Goal: Find specific page/section: Find specific page/section

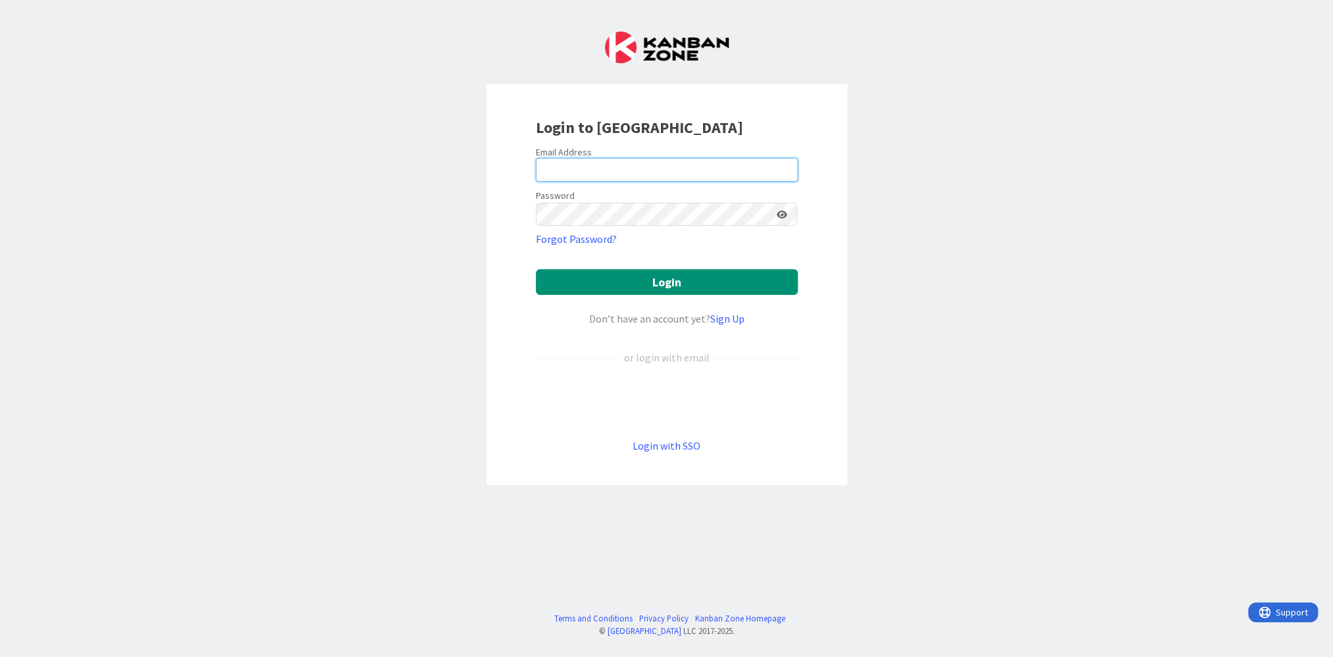
type input "[PERSON_NAME][EMAIL_ADDRESS][PERSON_NAME][DOMAIN_NAME][US_STATE]"
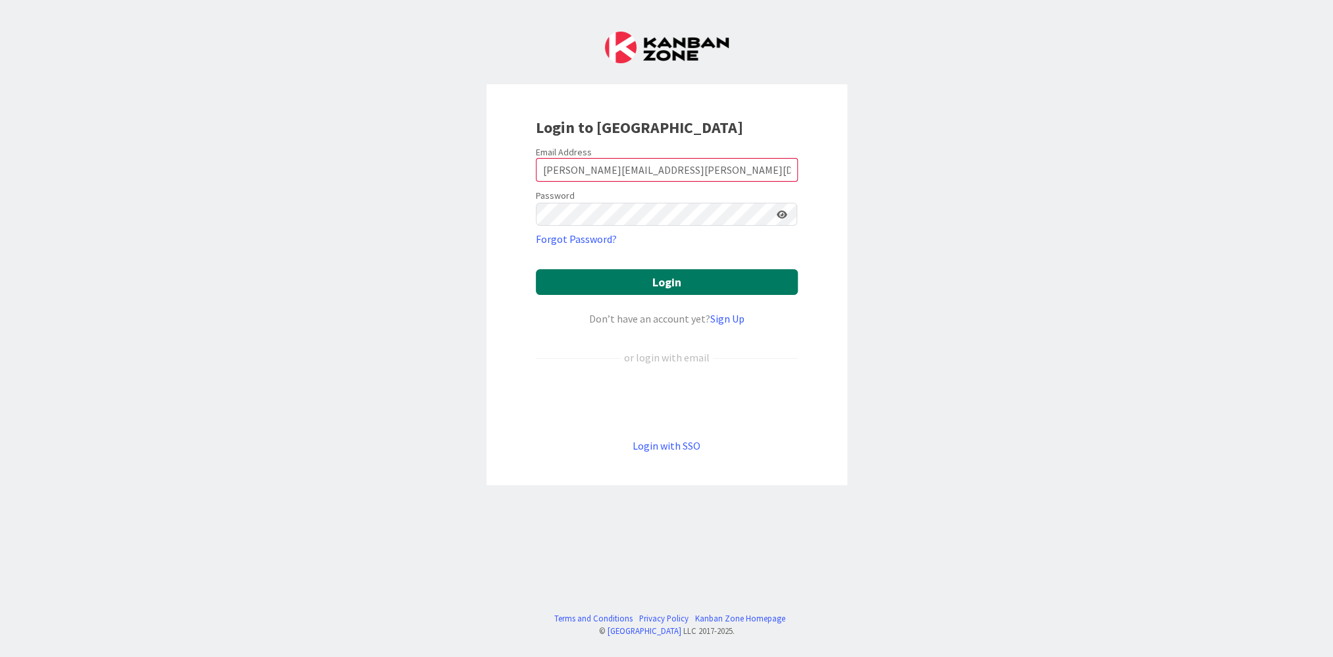
click at [583, 276] on button "Login" at bounding box center [667, 282] width 262 height 26
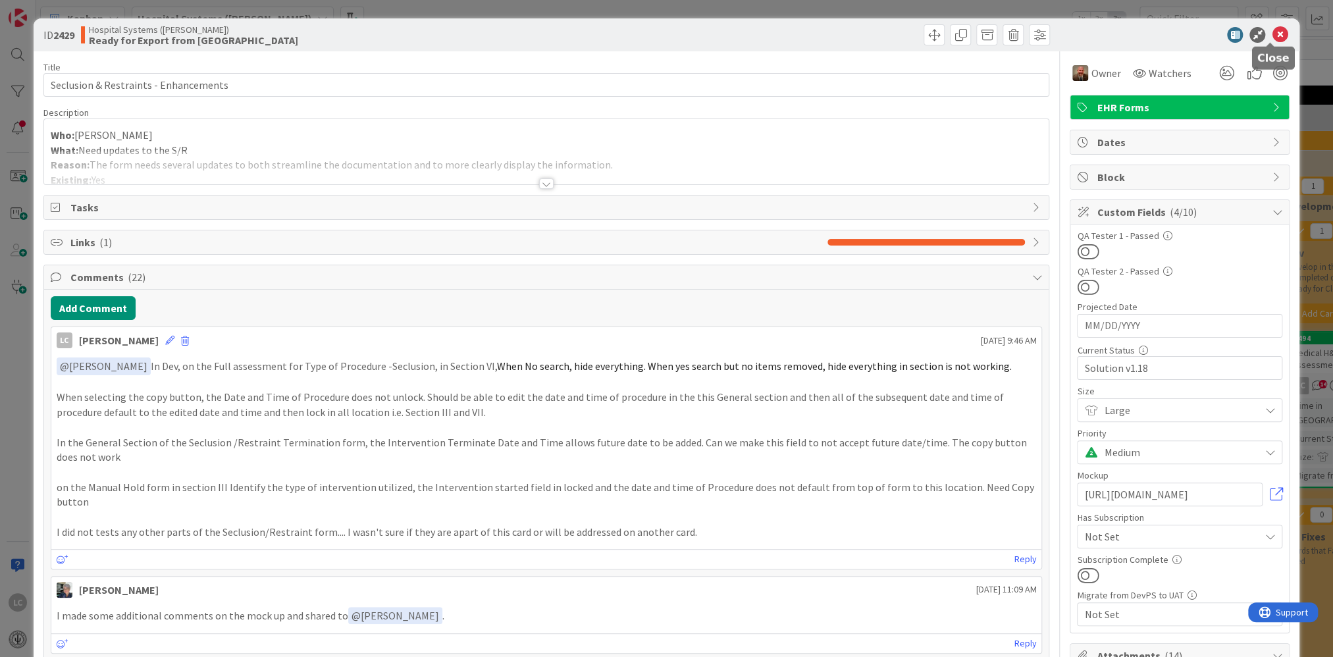
click at [1272, 30] on icon at bounding box center [1280, 35] width 16 height 16
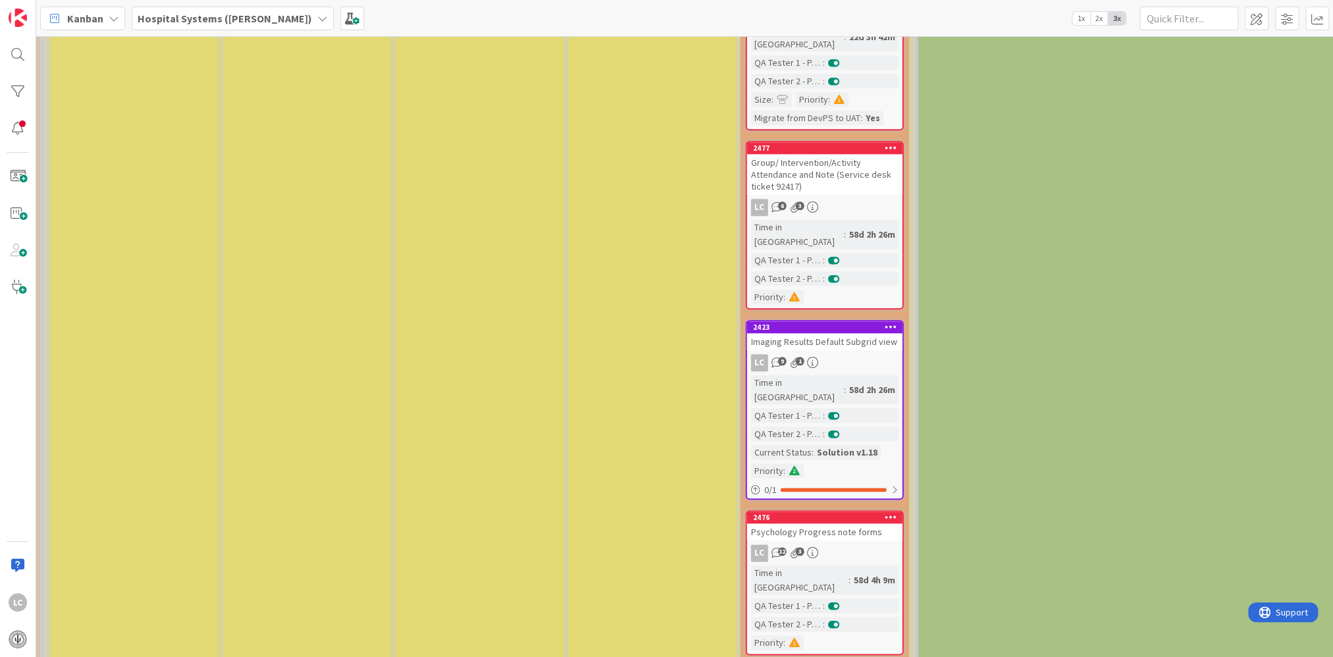
scroll to position [856, 1936]
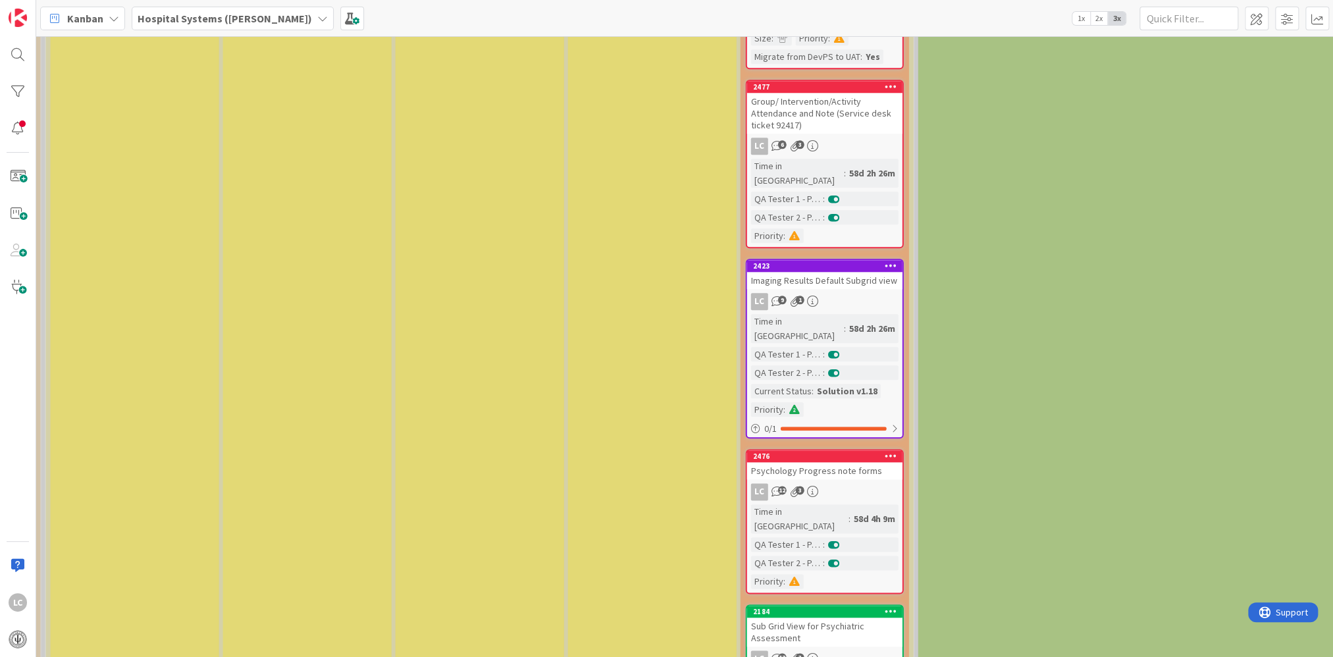
click at [829, 259] on link "2423 Imaging Results Default Subgrid view LC 9 1 Time in Column : 58d 2h 26m QA…" at bounding box center [825, 349] width 158 height 180
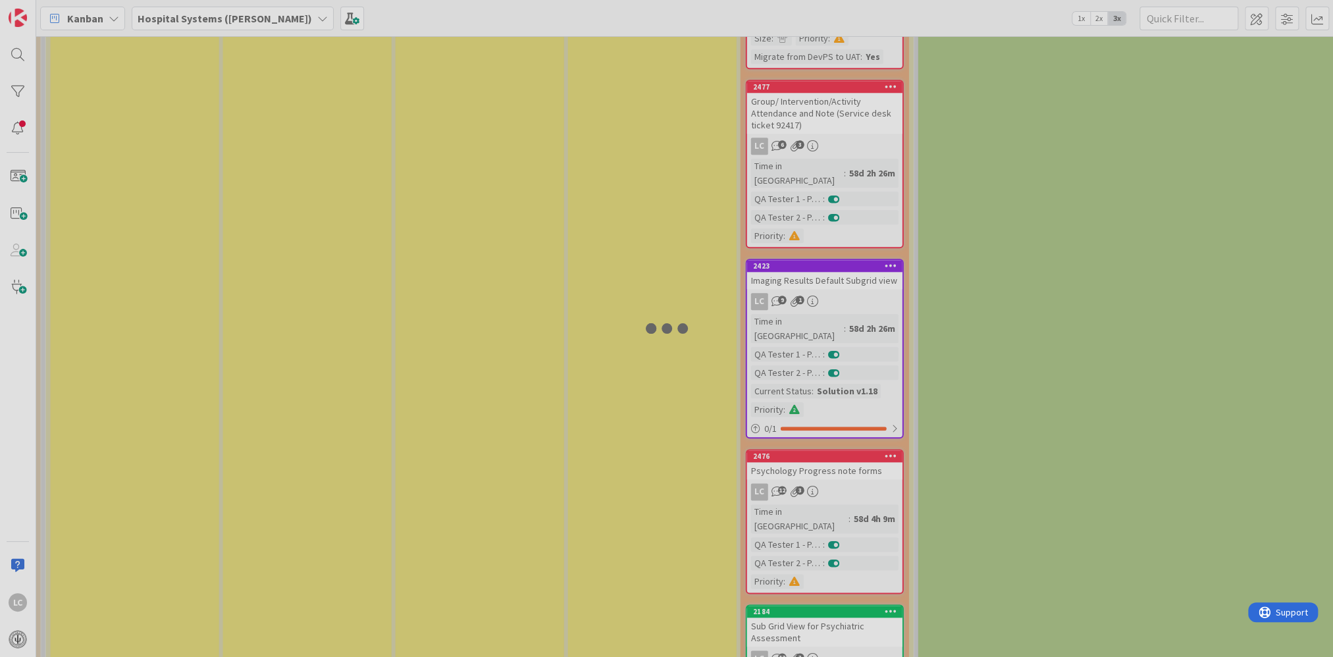
click at [829, 229] on div at bounding box center [666, 328] width 1333 height 657
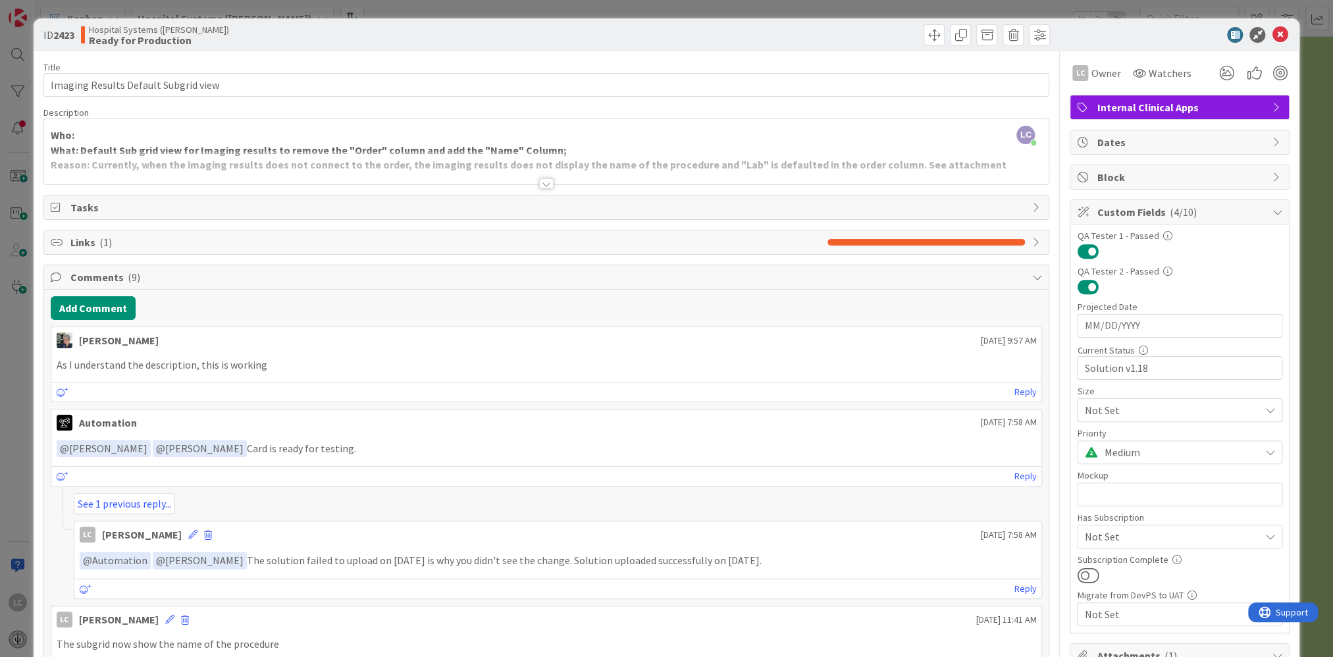
click at [544, 179] on div at bounding box center [546, 183] width 14 height 11
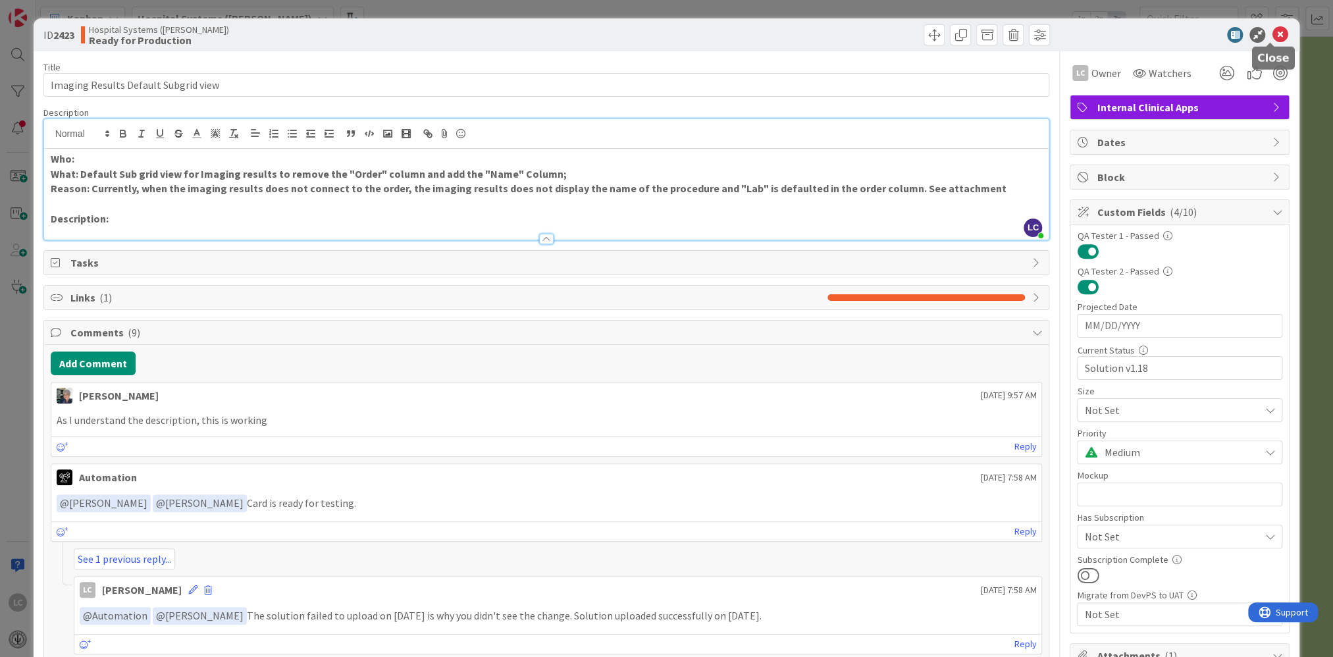
click at [1272, 36] on icon at bounding box center [1280, 35] width 16 height 16
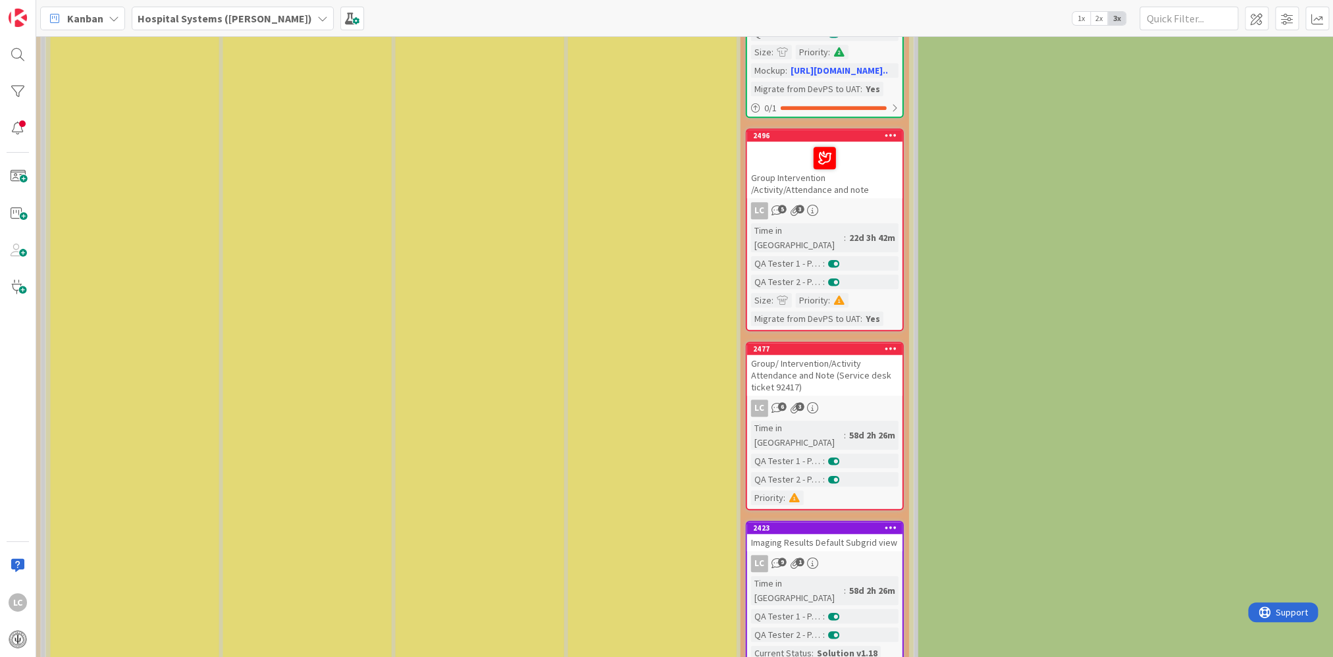
scroll to position [592, 1936]
click at [804, 535] on div "Imaging Results Default Subgrid view" at bounding box center [824, 543] width 155 height 17
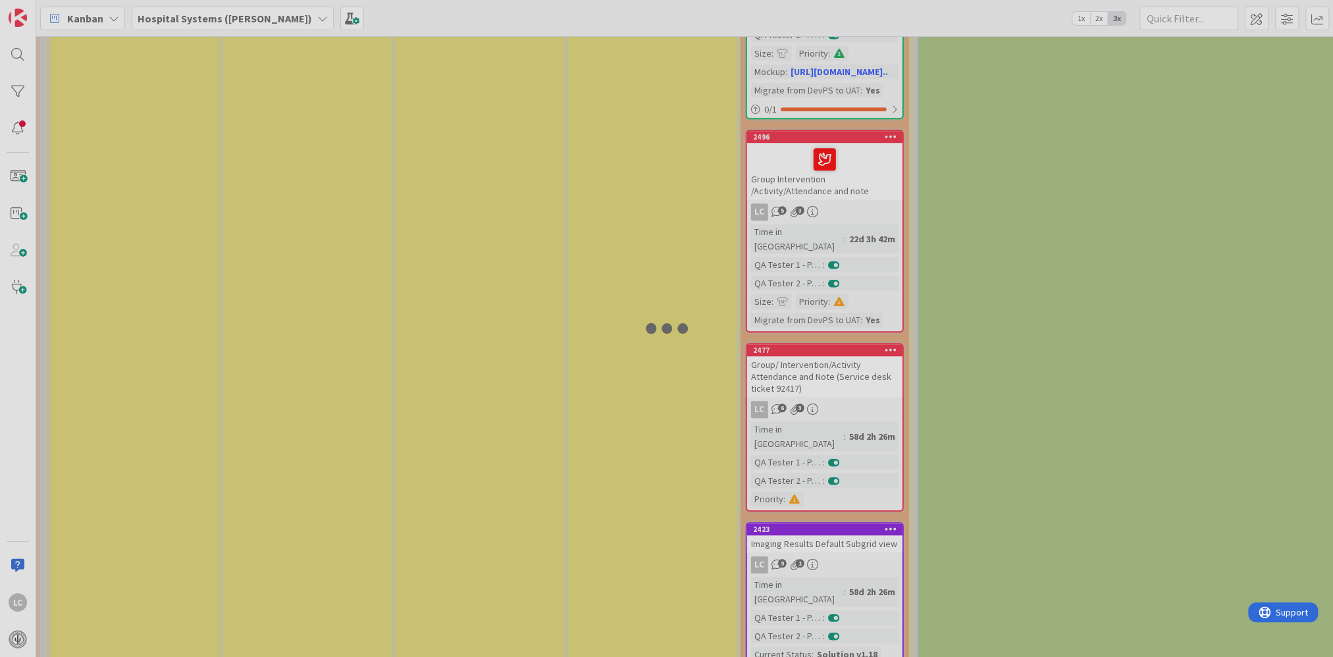
click at [804, 474] on div at bounding box center [666, 328] width 1333 height 657
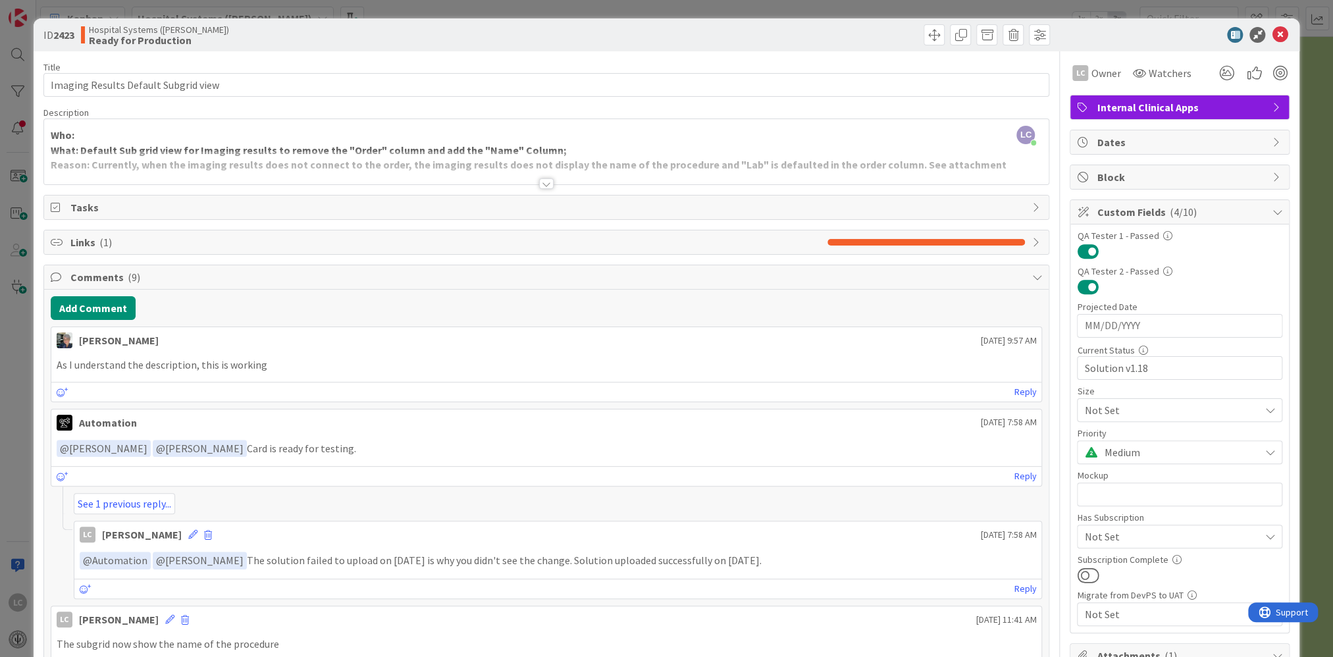
click at [540, 180] on div at bounding box center [546, 183] width 14 height 11
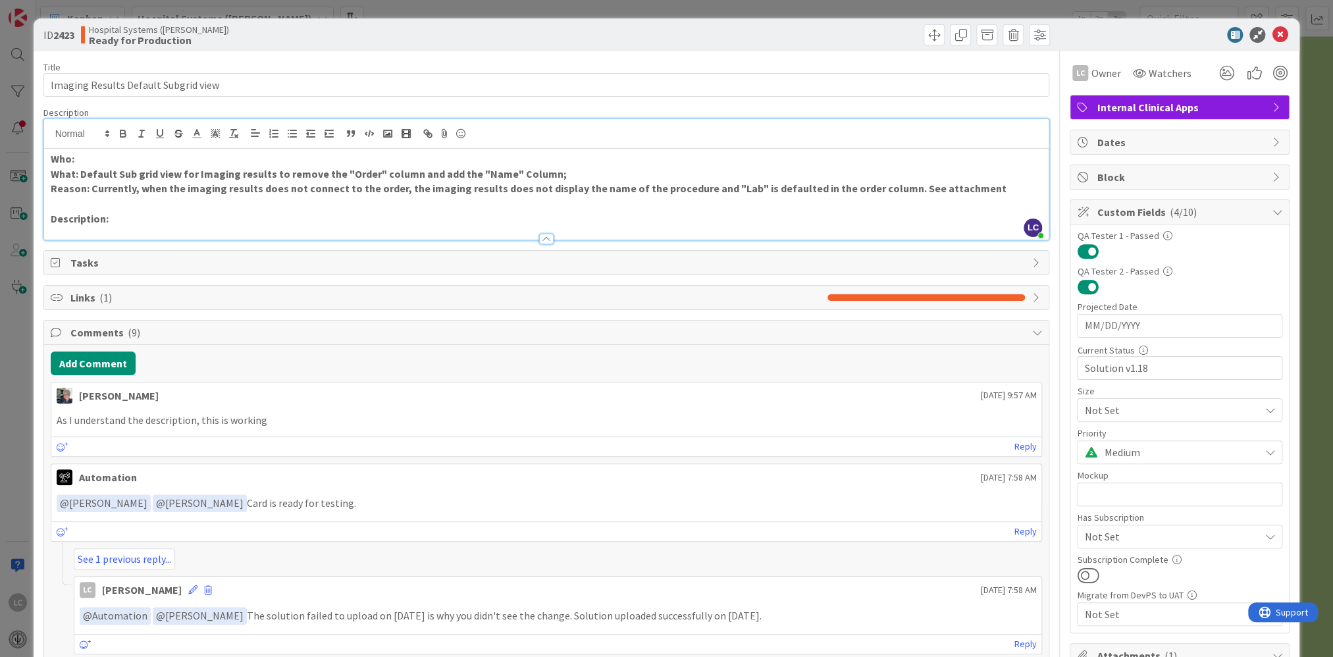
click at [86, 334] on span "Comments ( 9 )" at bounding box center [547, 333] width 955 height 16
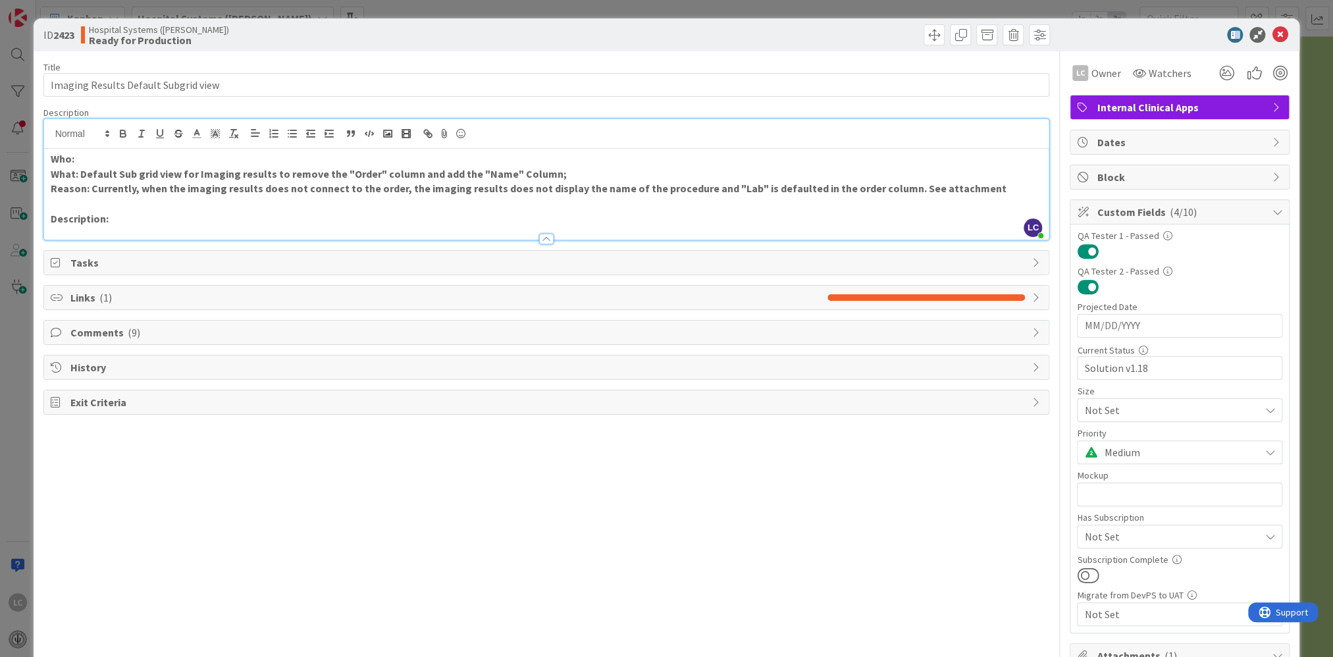
click at [86, 334] on span "Comments ( 9 )" at bounding box center [547, 333] width 955 height 16
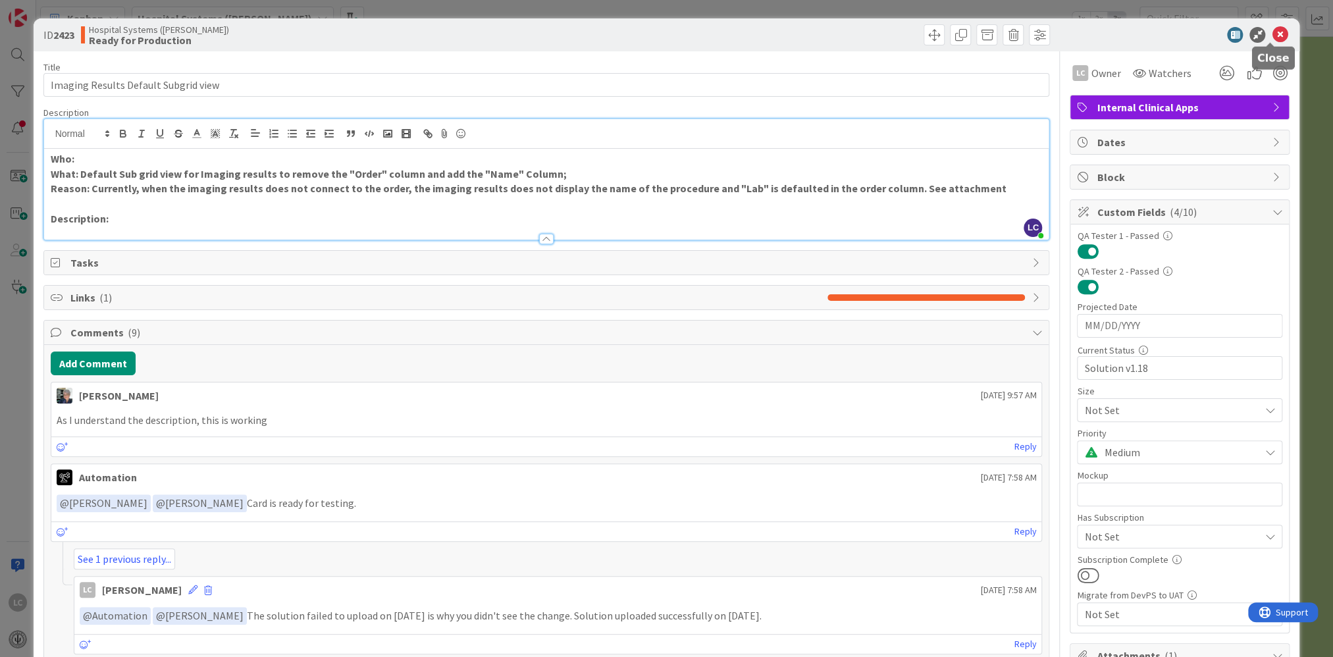
click at [1272, 33] on icon at bounding box center [1280, 35] width 16 height 16
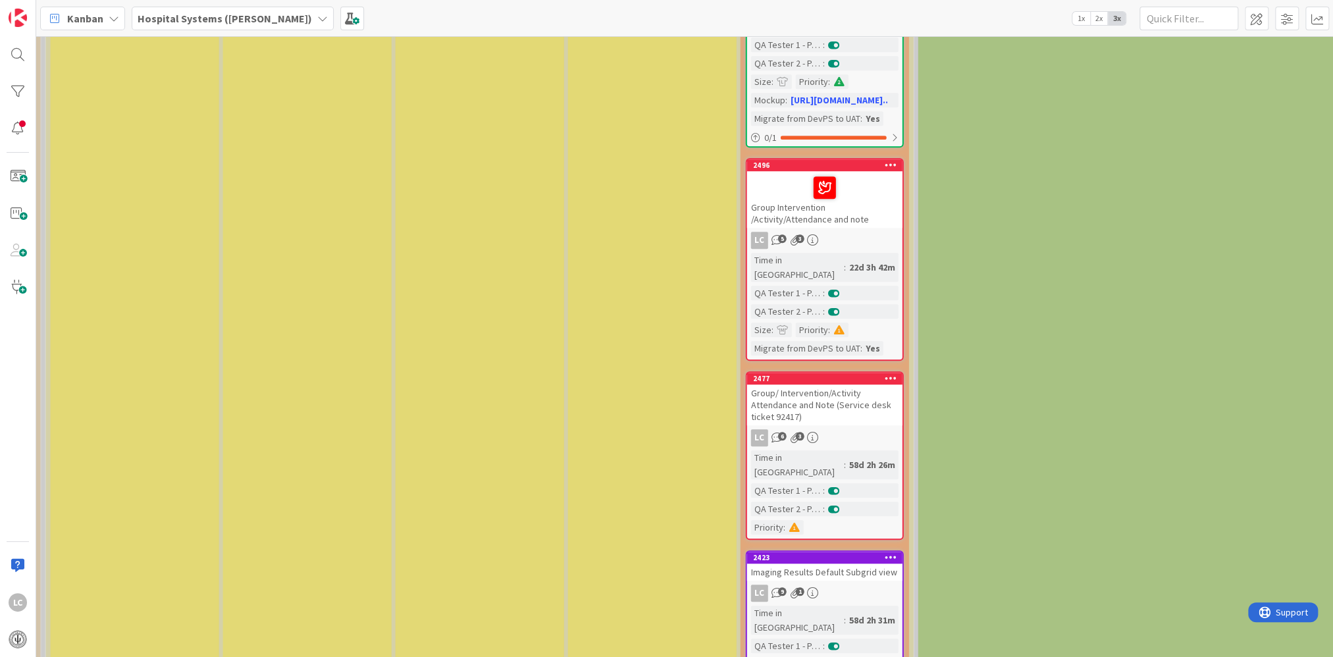
scroll to position [658, 1936]
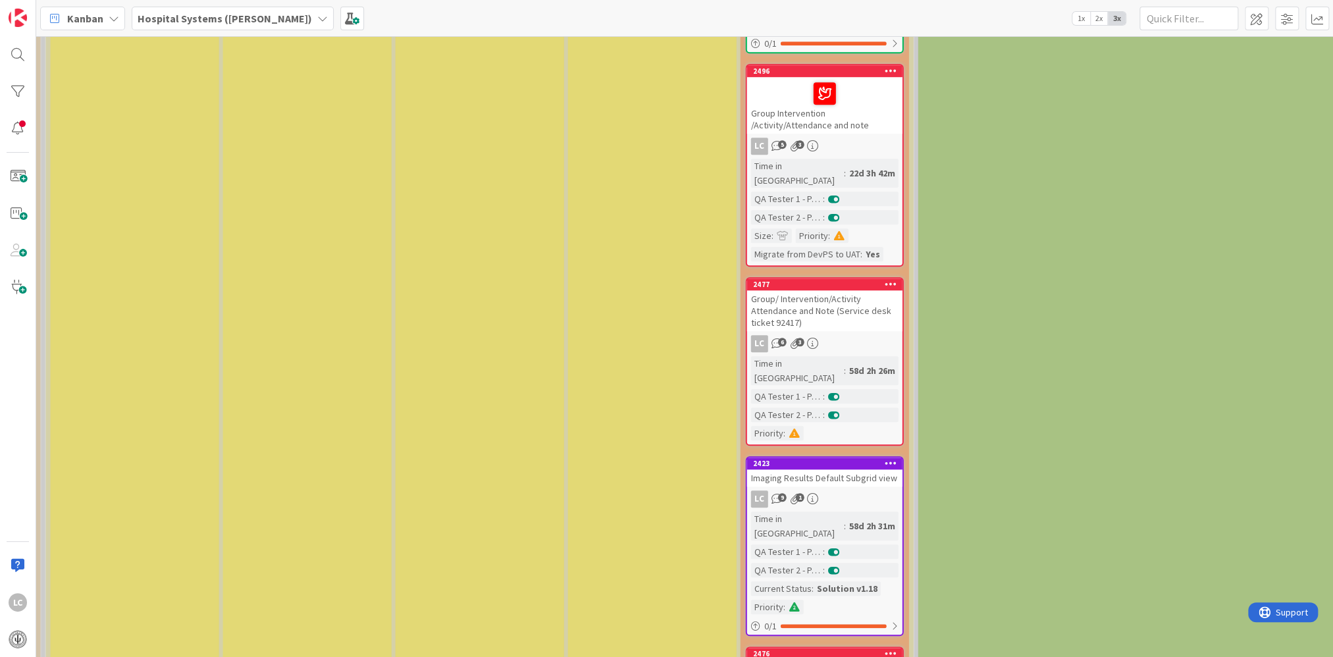
click at [851, 469] on div "Imaging Results Default Subgrid view" at bounding box center [824, 477] width 155 height 17
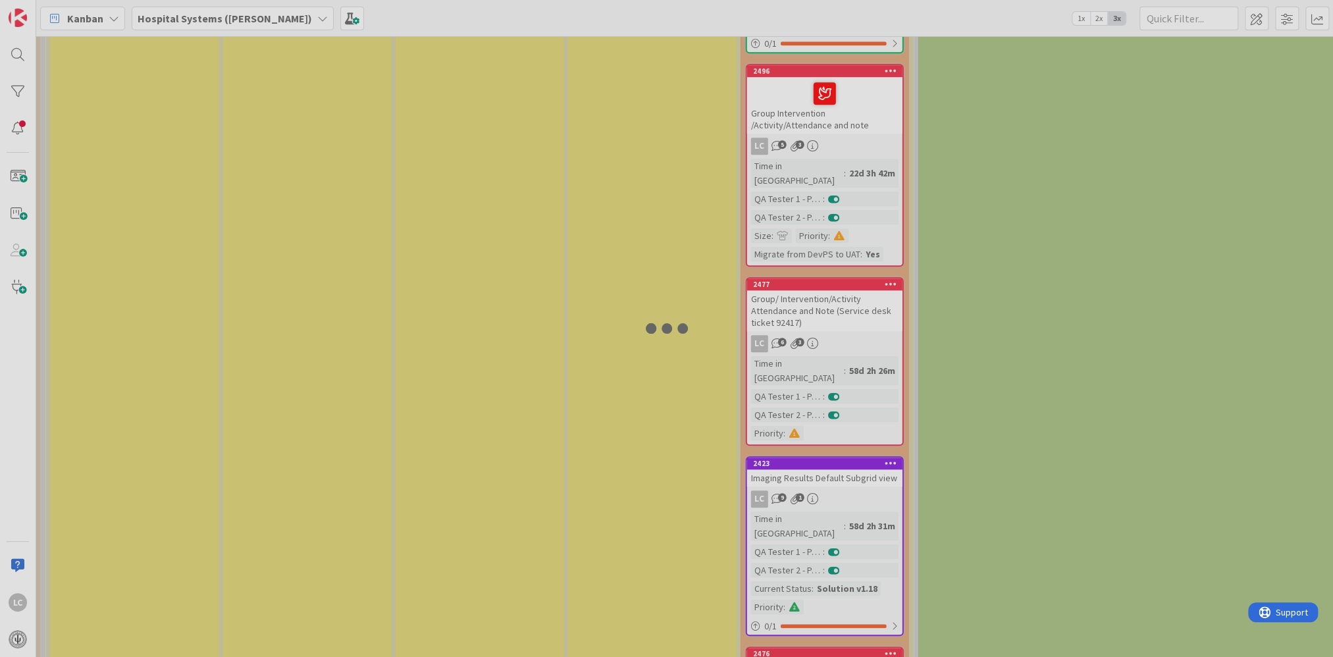
click at [851, 412] on div at bounding box center [666, 328] width 1333 height 657
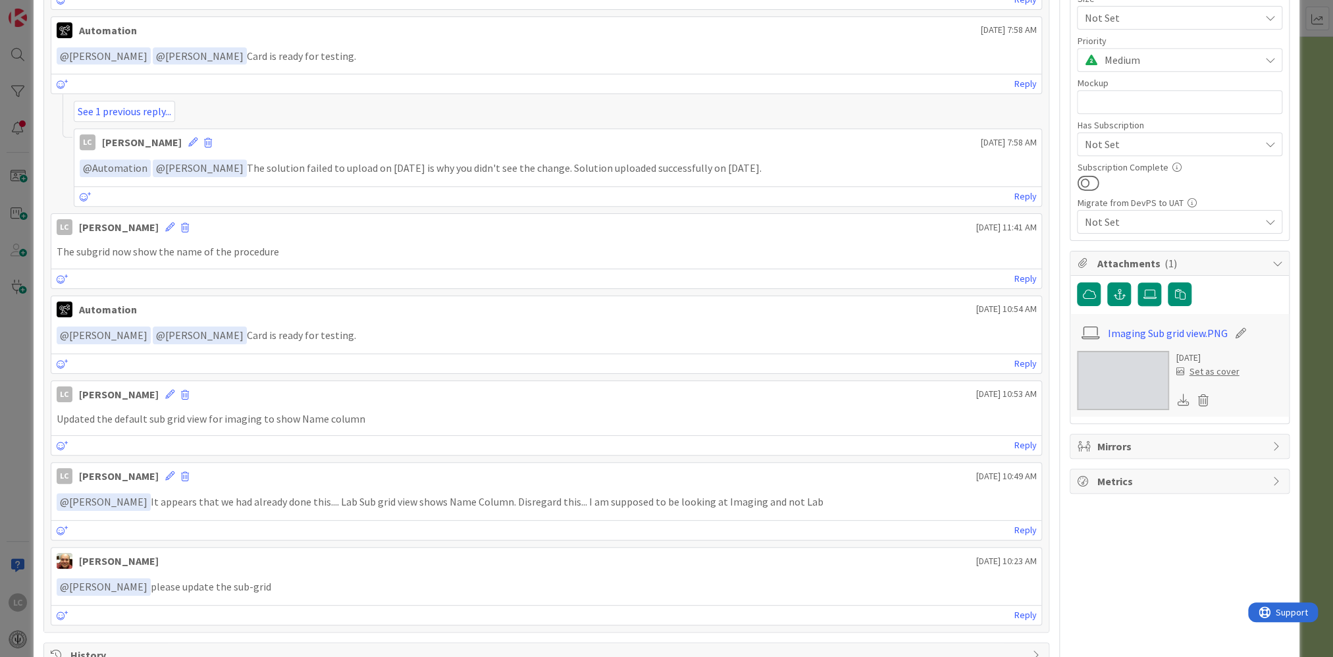
scroll to position [395, 0]
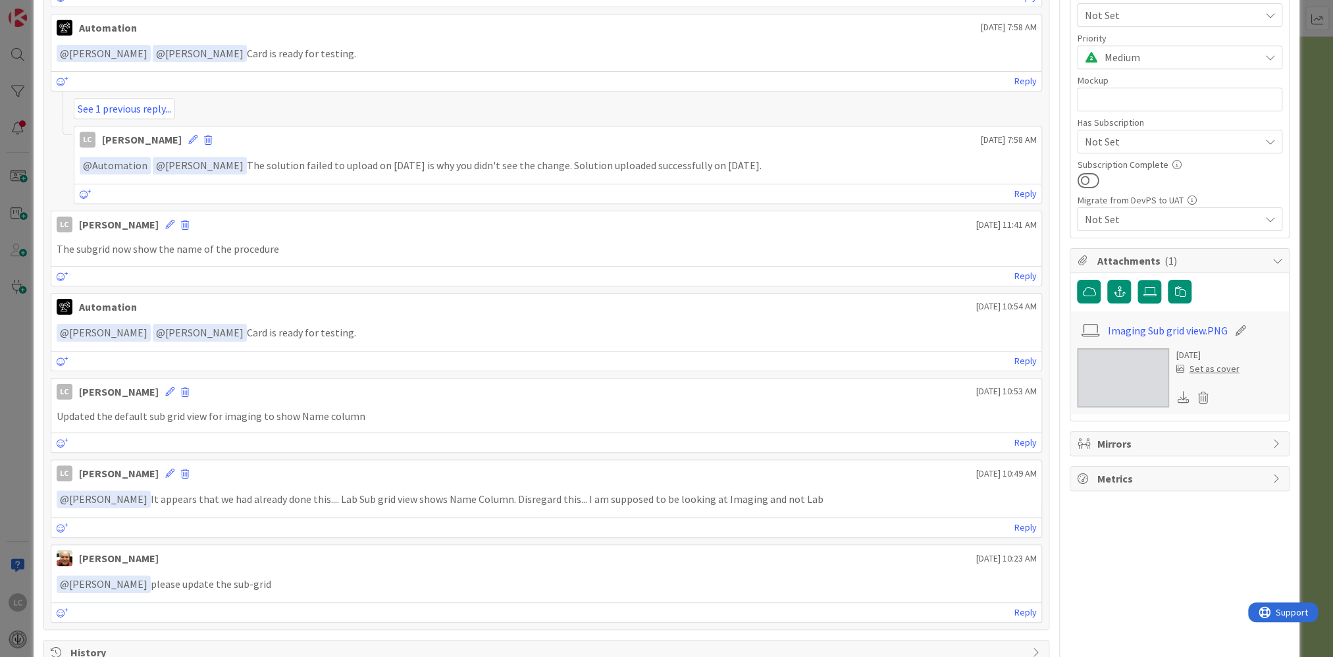
click at [1132, 477] on span "Metrics" at bounding box center [1181, 479] width 169 height 16
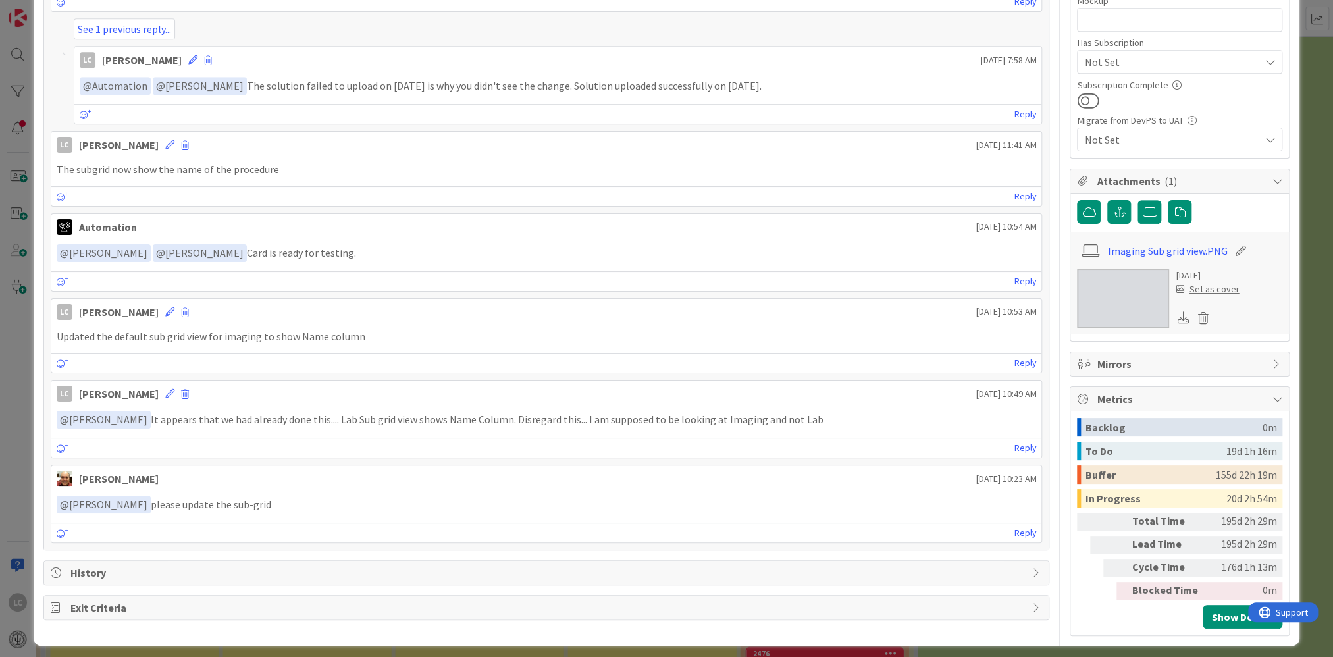
scroll to position [478, 0]
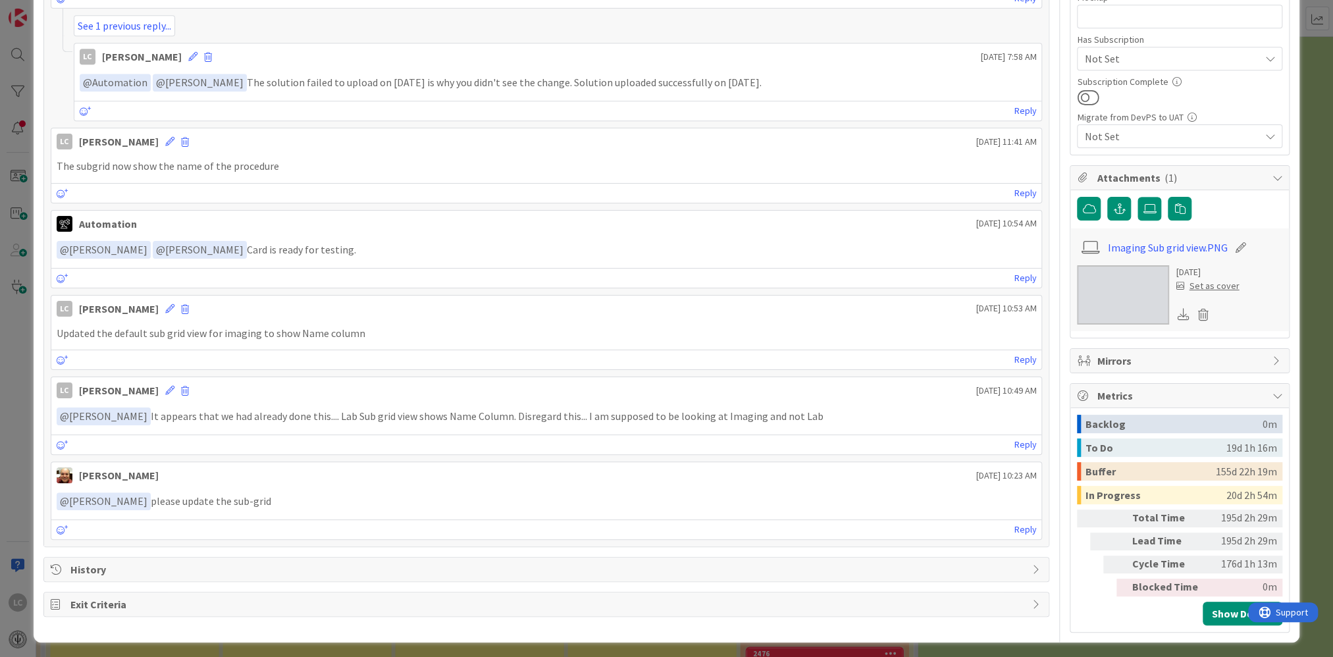
click at [1272, 390] on icon at bounding box center [1277, 395] width 11 height 11
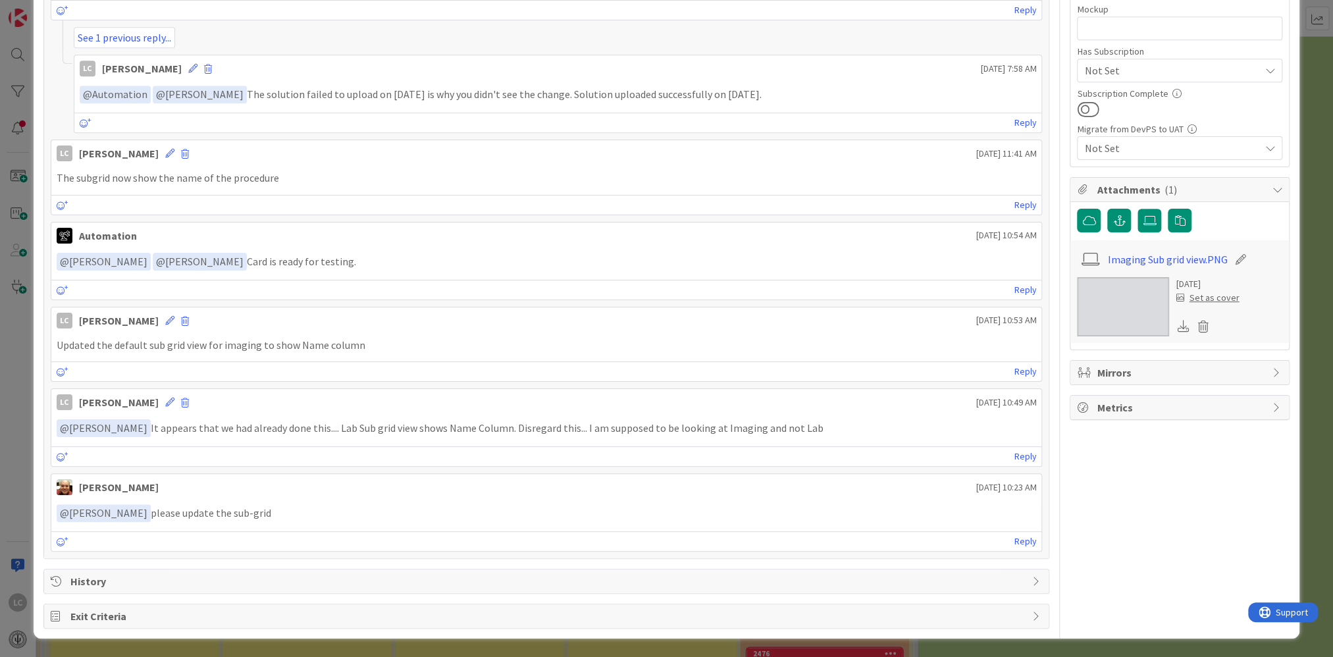
scroll to position [459, 0]
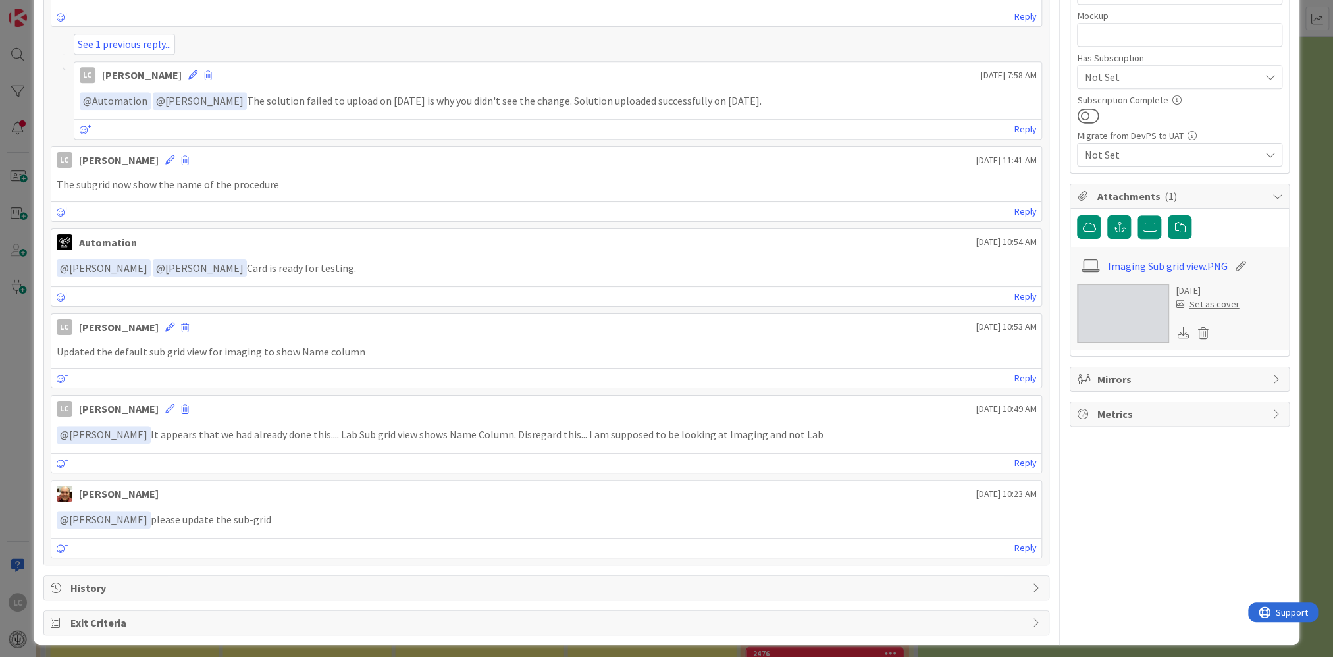
click at [1272, 375] on icon at bounding box center [1277, 379] width 11 height 11
click at [1272, 409] on icon at bounding box center [1277, 414] width 11 height 11
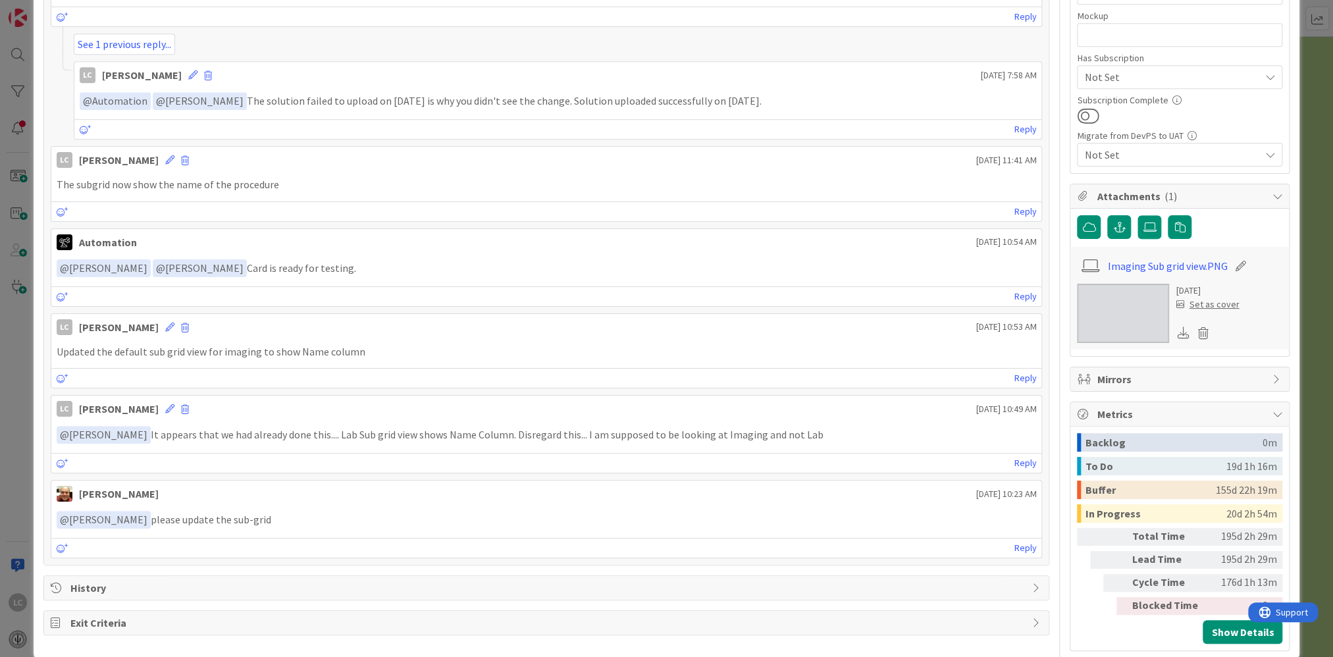
scroll to position [478, 0]
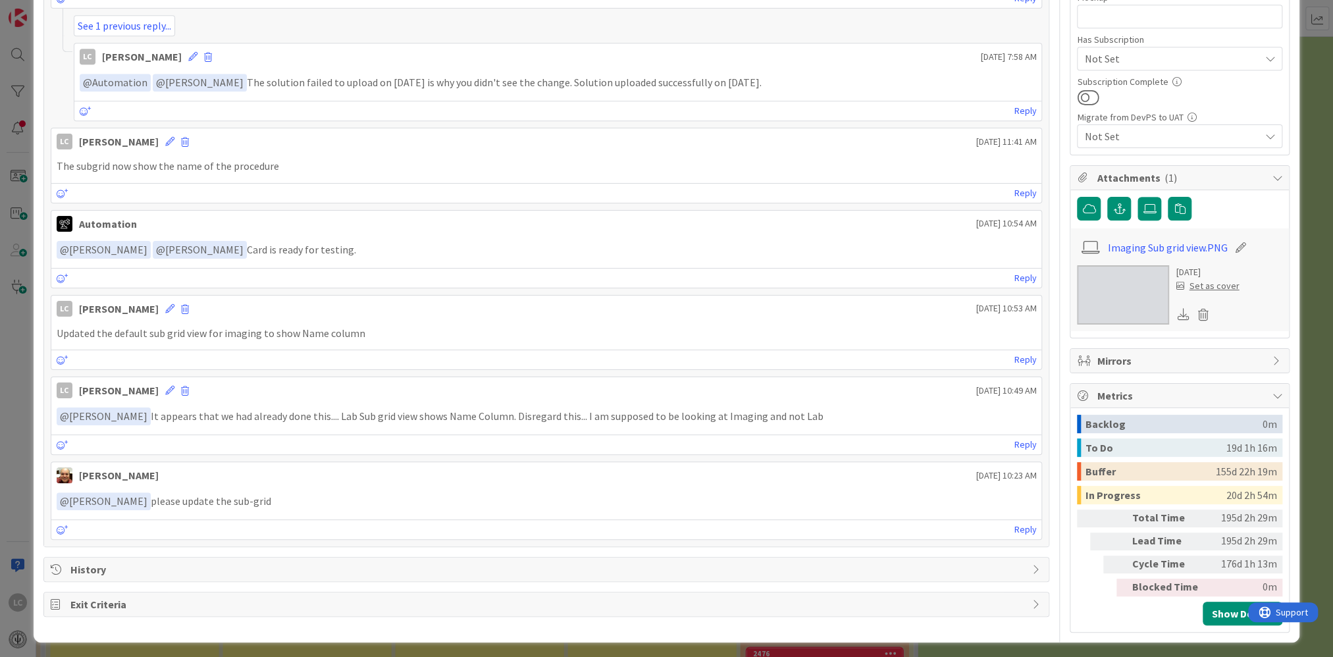
click at [1272, 392] on icon at bounding box center [1277, 395] width 11 height 11
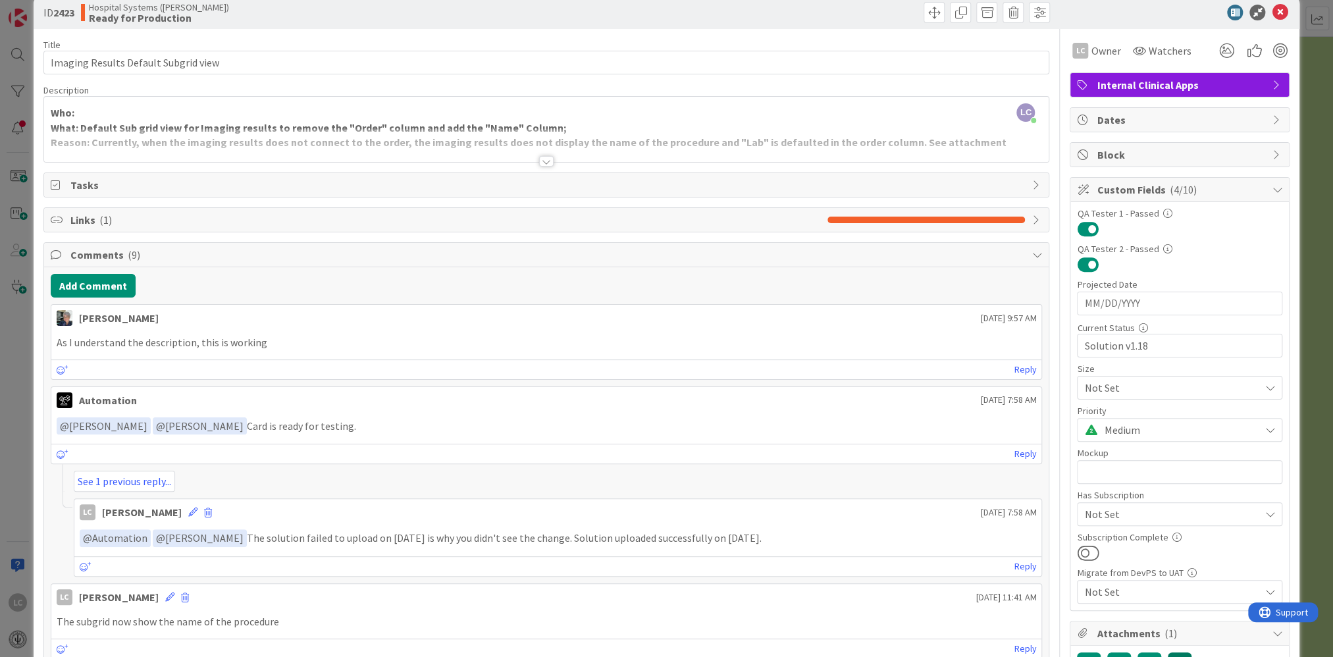
scroll to position [0, 0]
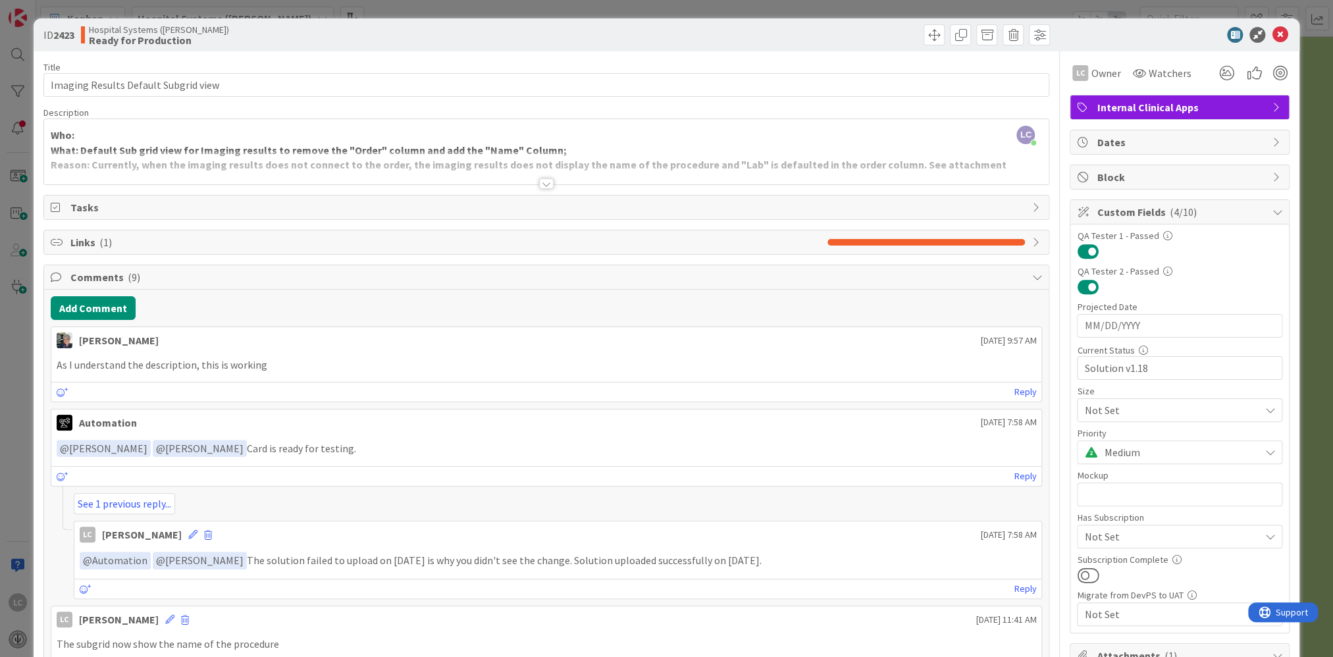
click at [540, 185] on div at bounding box center [546, 183] width 14 height 11
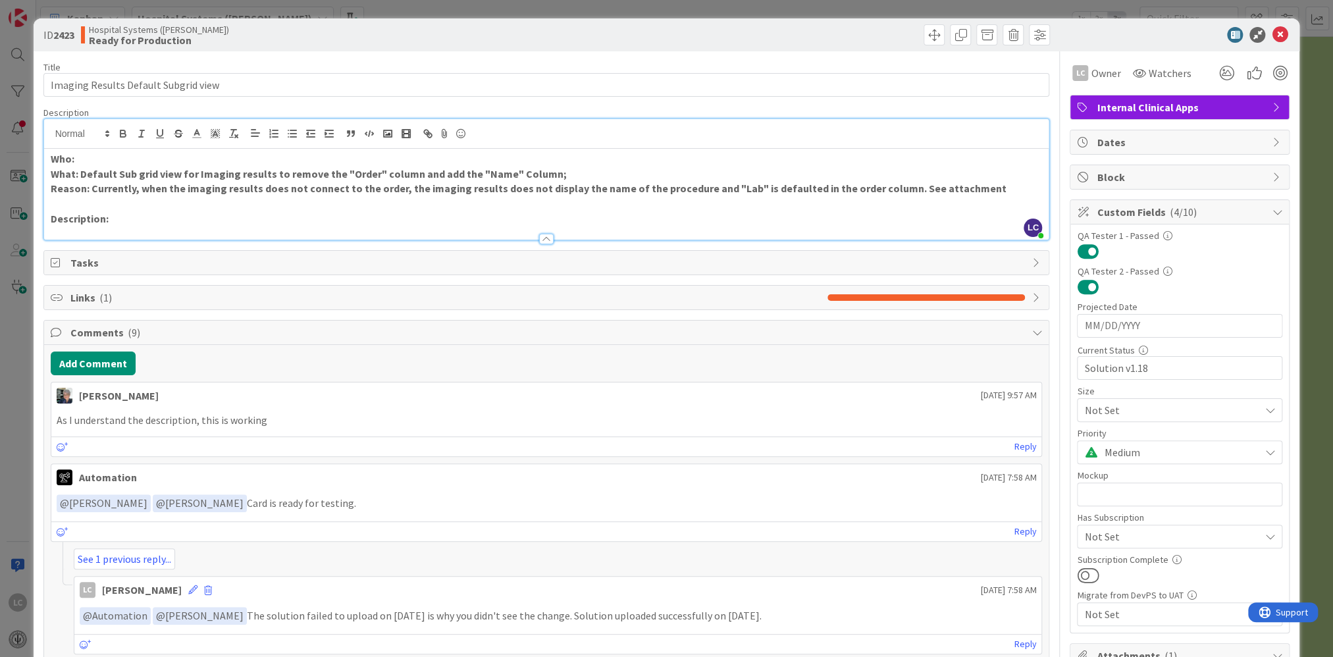
click at [80, 296] on span "Links ( 1 )" at bounding box center [445, 298] width 751 height 16
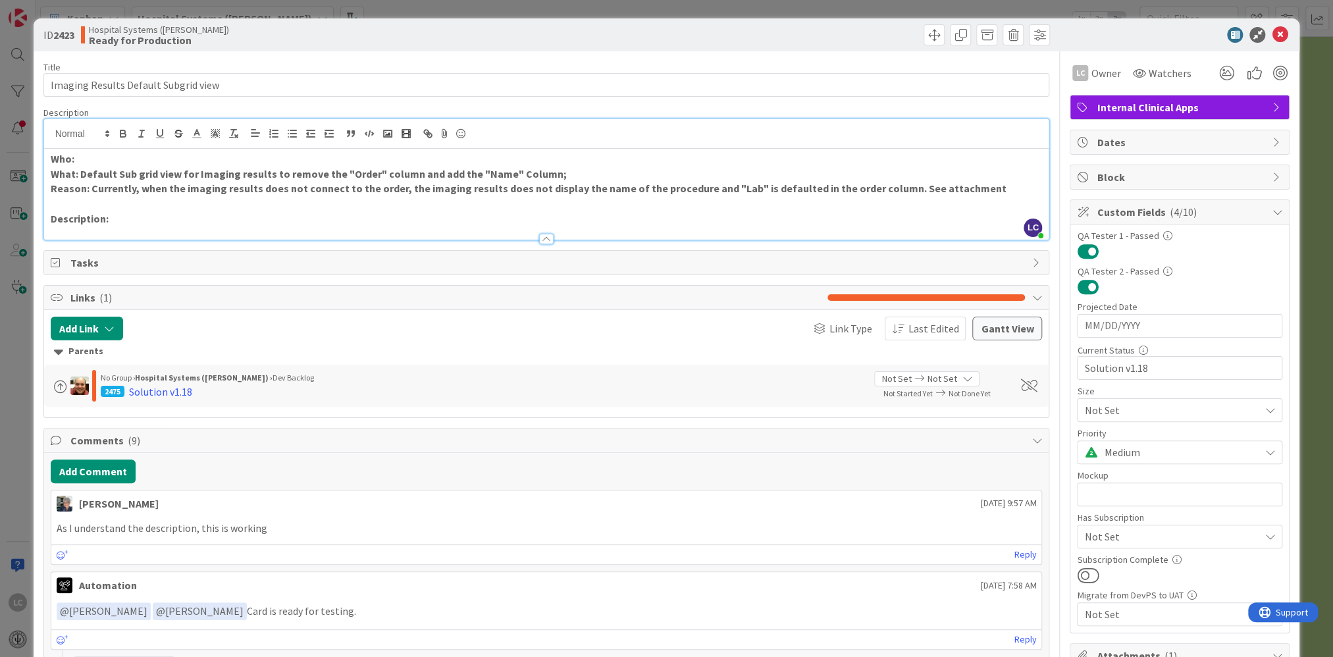
click at [58, 296] on icon at bounding box center [57, 297] width 13 height 11
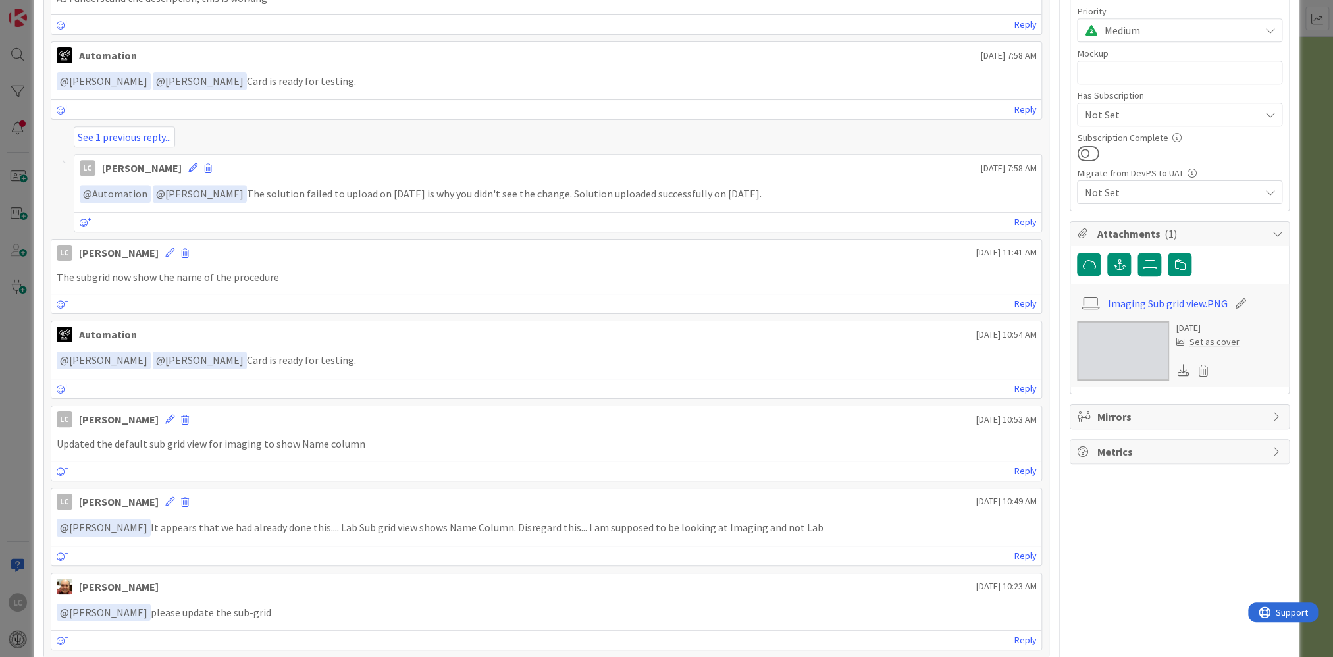
scroll to position [514, 0]
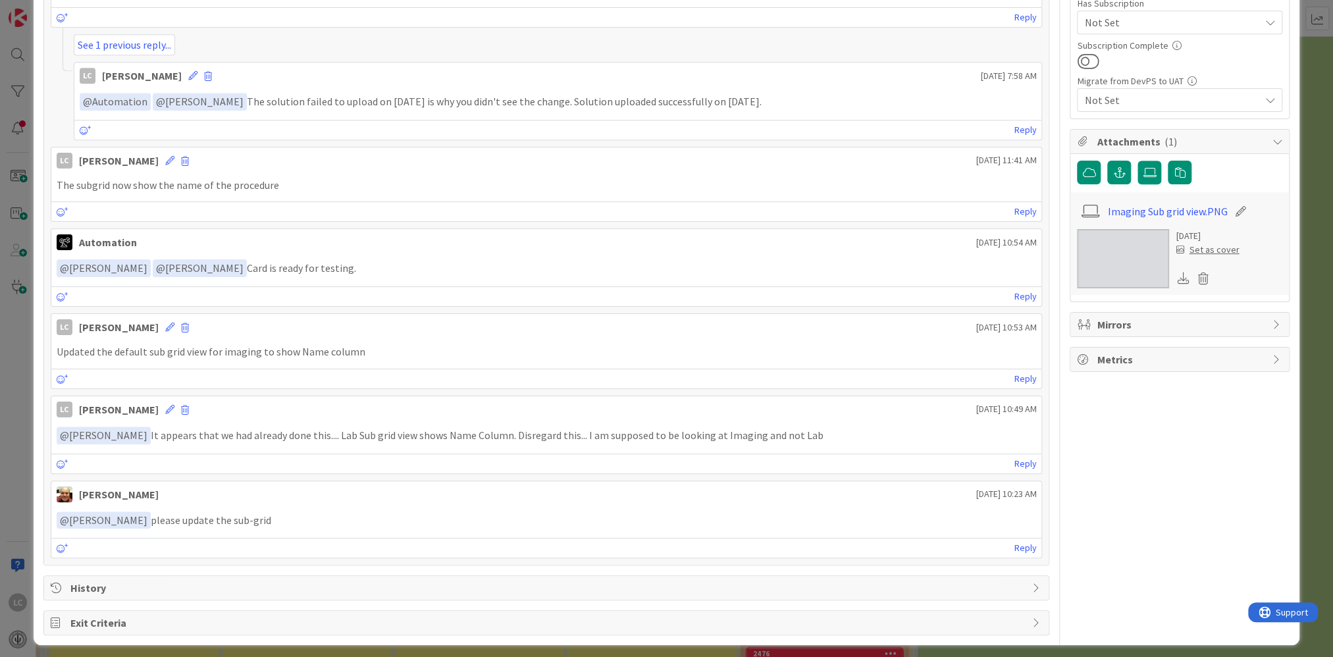
click at [62, 583] on icon at bounding box center [57, 588] width 13 height 11
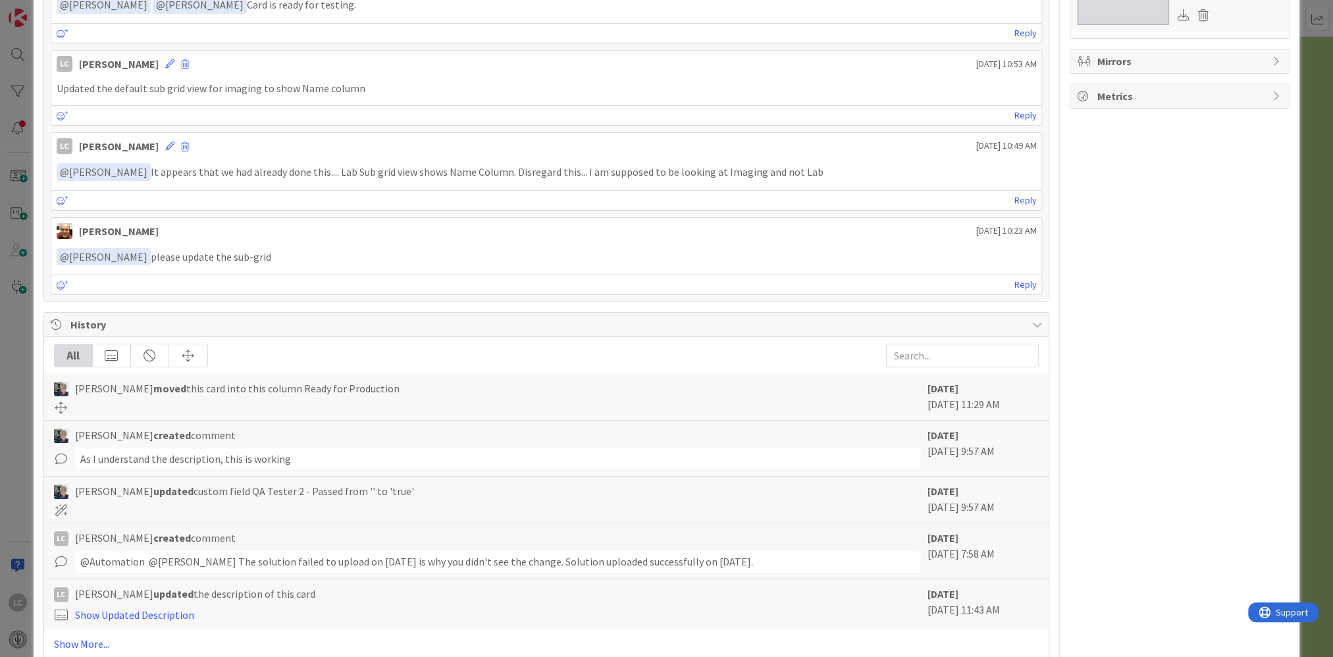
scroll to position [835, 0]
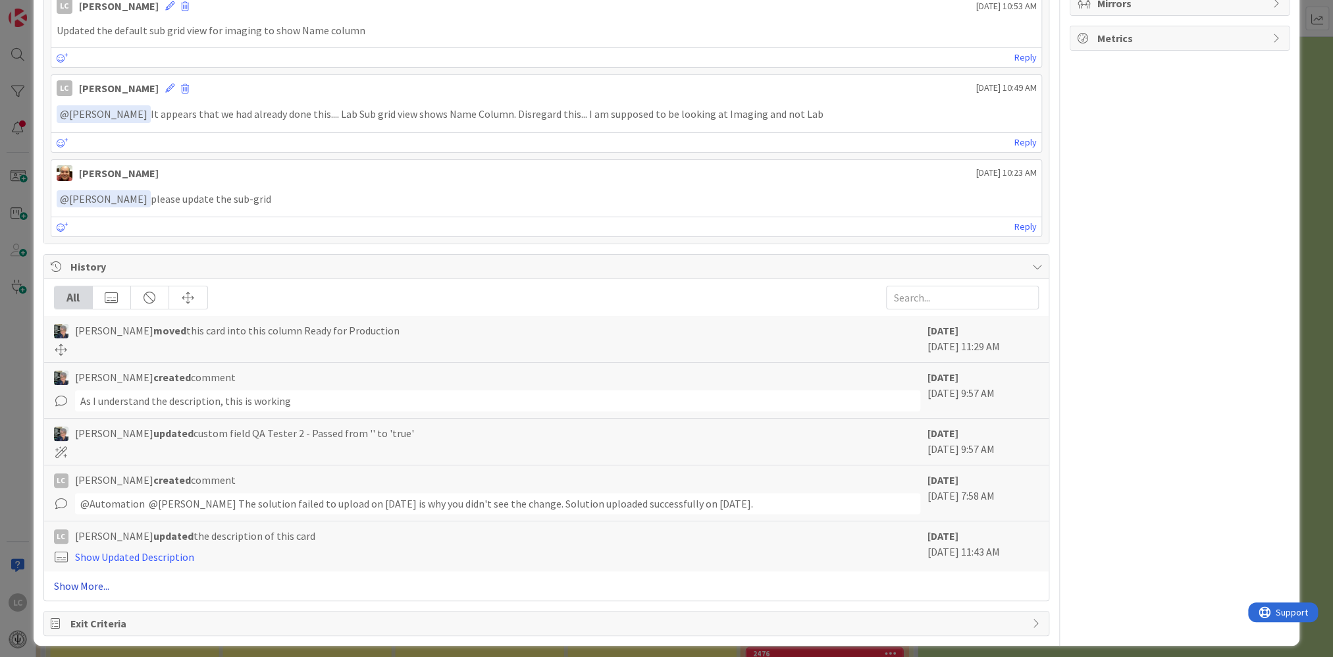
click at [82, 578] on link "Show More..." at bounding box center [546, 586] width 985 height 16
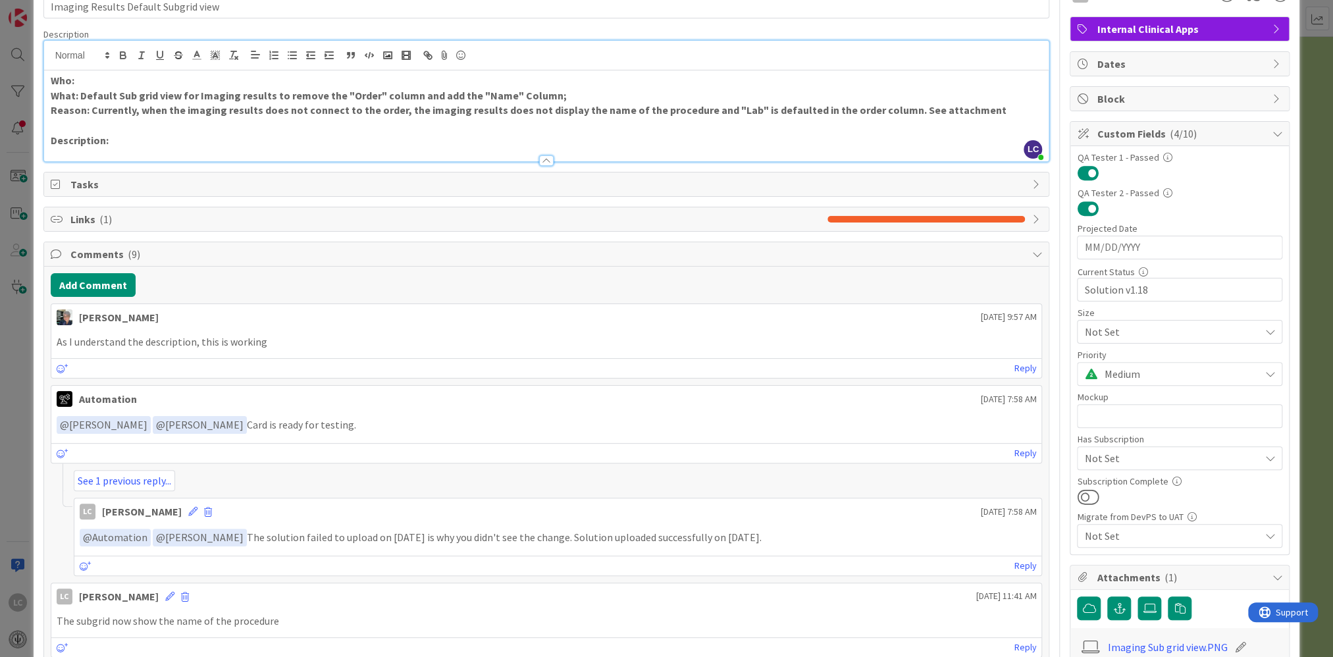
scroll to position [0, 0]
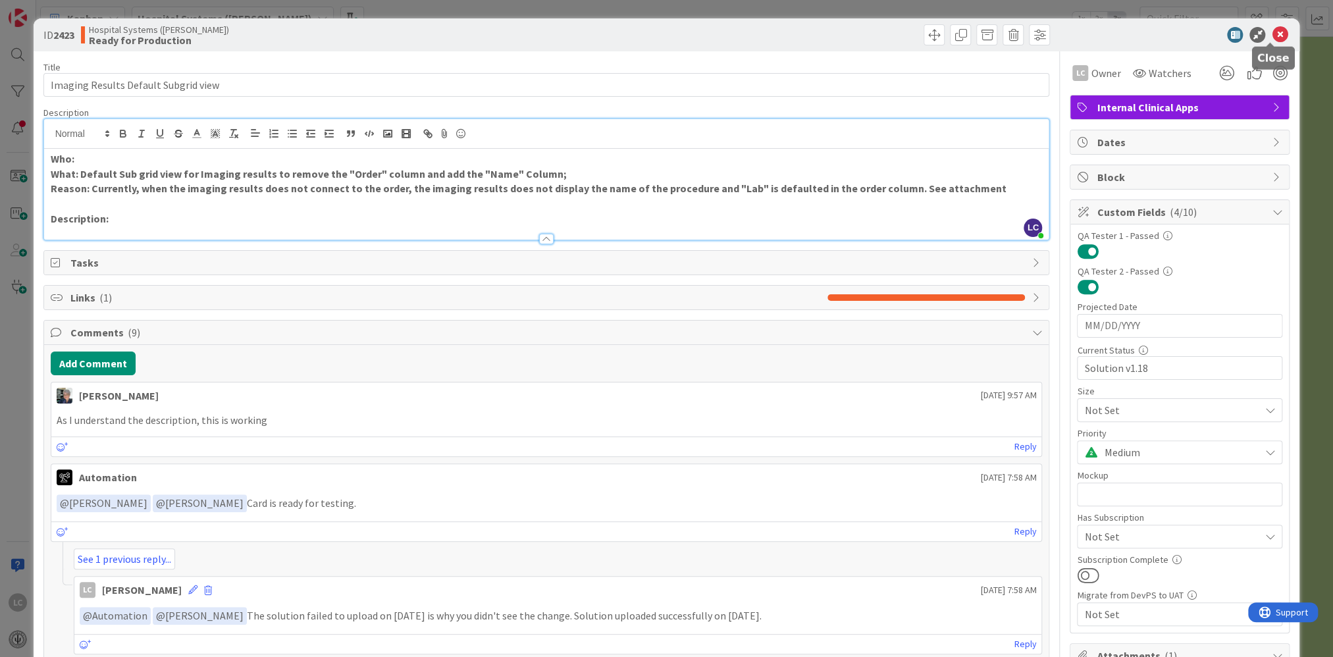
click at [1272, 35] on icon at bounding box center [1280, 35] width 16 height 16
